Goal: Task Accomplishment & Management: Manage account settings

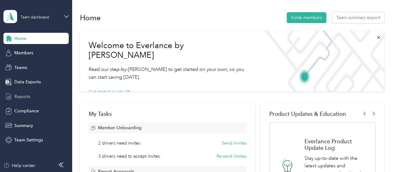
click at [23, 96] on span "Reports" at bounding box center [22, 96] width 16 height 7
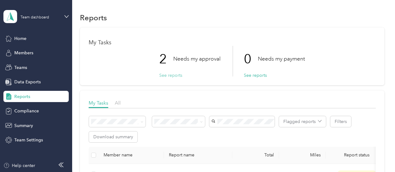
click at [169, 75] on button "See reports" at bounding box center [170, 75] width 23 height 7
click at [173, 74] on button "See reports" at bounding box center [170, 75] width 23 height 7
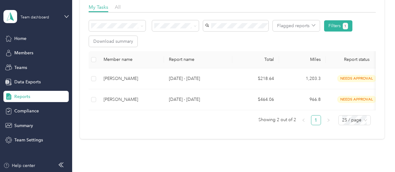
scroll to position [96, 0]
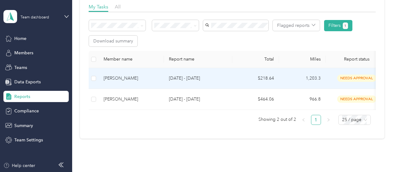
click at [214, 80] on p "[DATE] - [DATE]" at bounding box center [198, 78] width 59 height 7
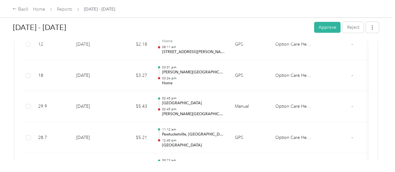
scroll to position [351, 0]
click at [319, 29] on button "Approve" at bounding box center [327, 27] width 26 height 11
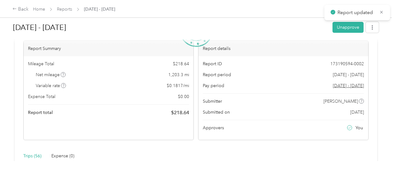
scroll to position [0, 0]
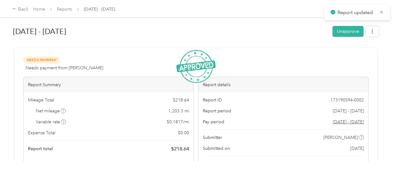
click at [68, 6] on span "Reports" at bounding box center [64, 9] width 15 height 7
click at [67, 10] on link "Reports" at bounding box center [64, 9] width 15 height 5
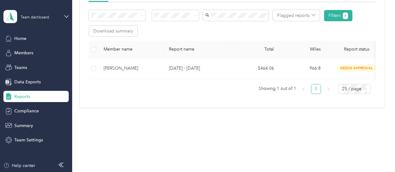
scroll to position [110, 0]
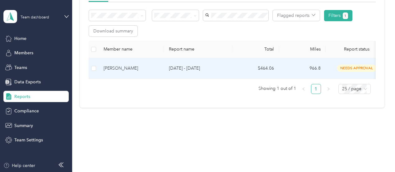
click at [126, 65] on div "[PERSON_NAME]" at bounding box center [131, 68] width 55 height 7
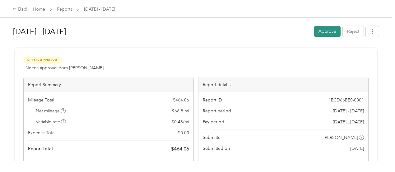
click at [324, 32] on button "Approve" at bounding box center [327, 31] width 26 height 11
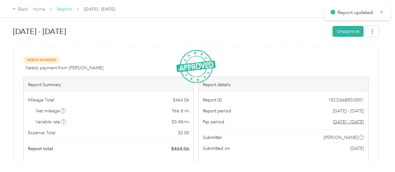
click at [61, 8] on link "Reports" at bounding box center [64, 9] width 15 height 5
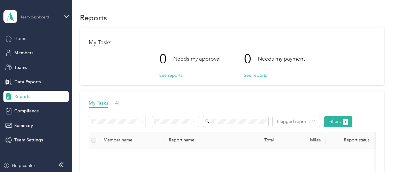
click at [32, 40] on div "Home" at bounding box center [35, 38] width 65 height 11
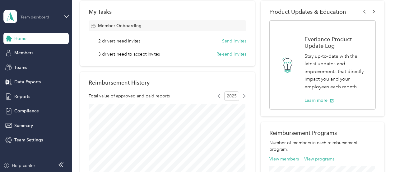
scroll to position [103, 0]
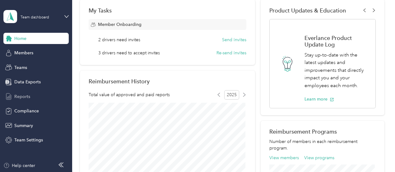
click at [27, 96] on span "Reports" at bounding box center [22, 96] width 16 height 7
